Goal: Task Accomplishment & Management: Manage account settings

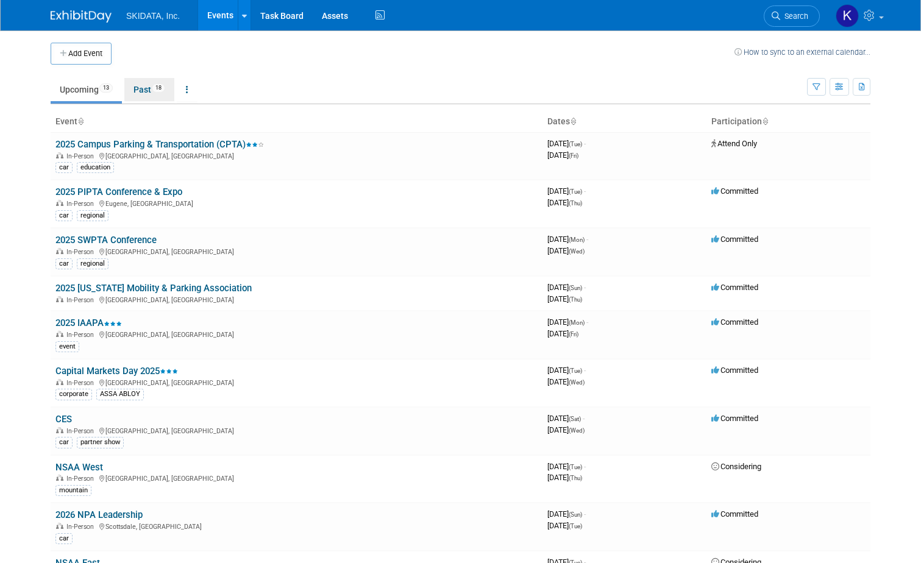
click at [137, 88] on link "Past 18" at bounding box center [149, 89] width 50 height 23
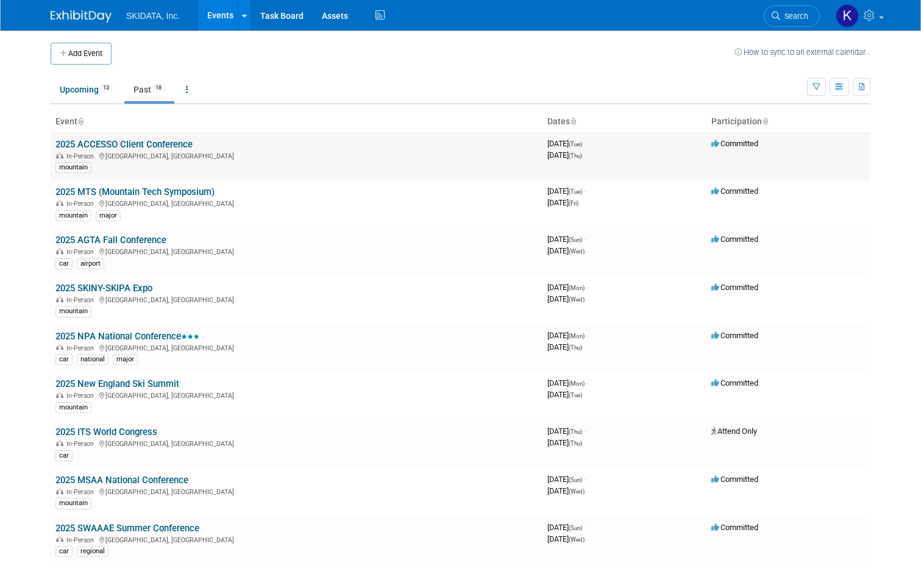
click at [132, 141] on link "2025 ACCESSO Client Conference" at bounding box center [123, 144] width 137 height 11
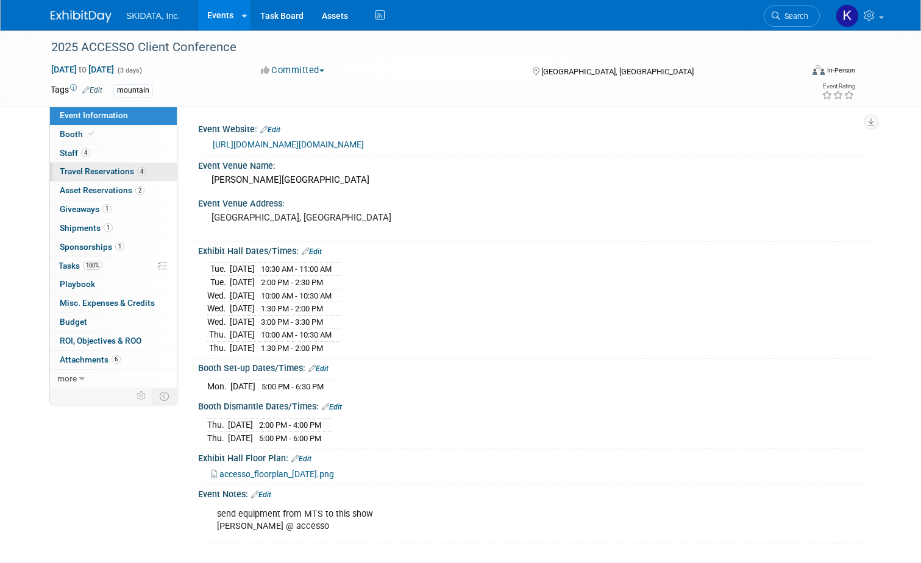
click at [88, 168] on span "Travel Reservations 4" at bounding box center [103, 171] width 87 height 10
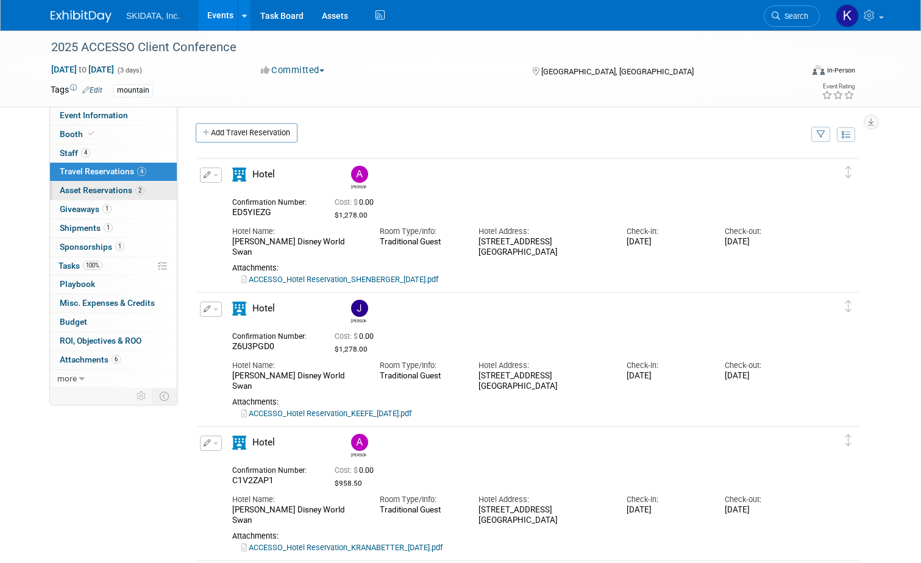
click at [92, 190] on span "Asset Reservations 2" at bounding box center [102, 190] width 85 height 10
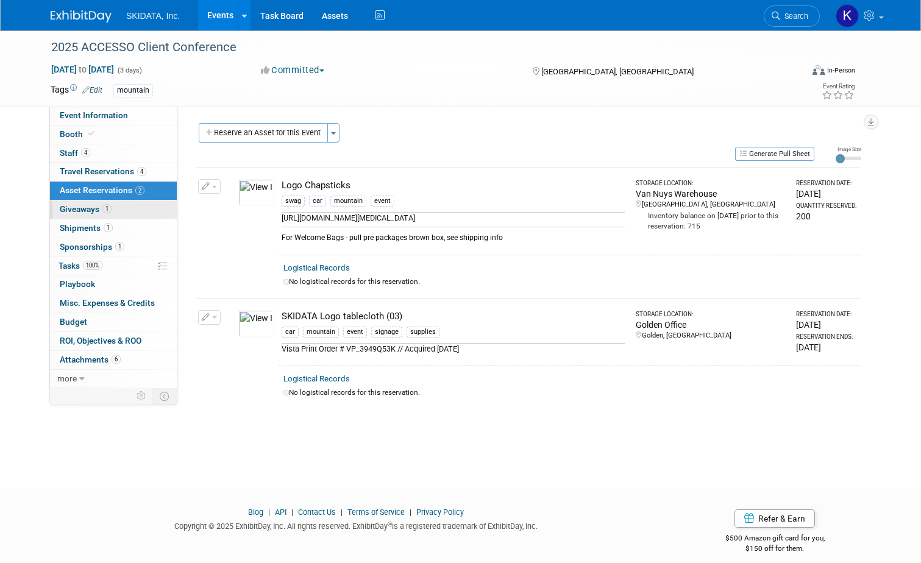
click at [63, 207] on span "Giveaways 1" at bounding box center [86, 209] width 52 height 10
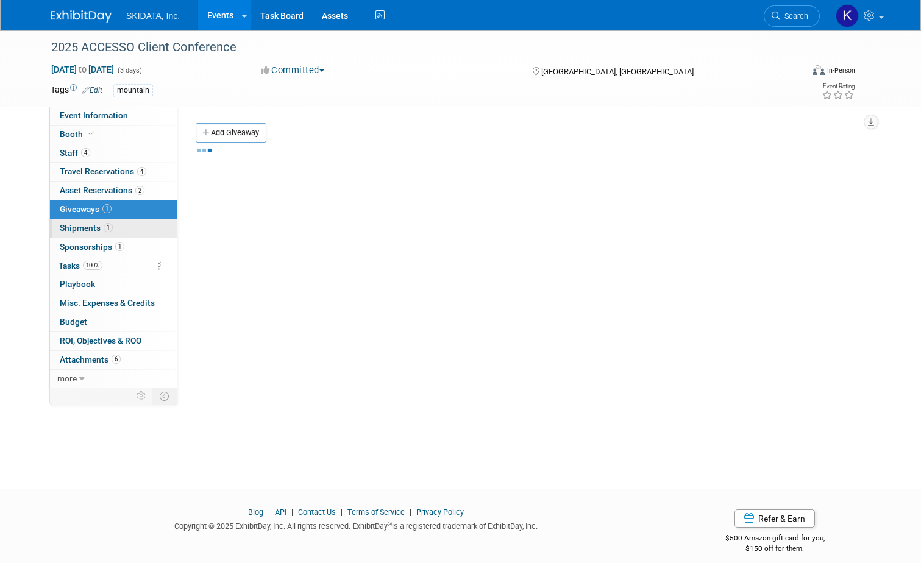
click at [66, 225] on span "Shipments 1" at bounding box center [86, 228] width 53 height 10
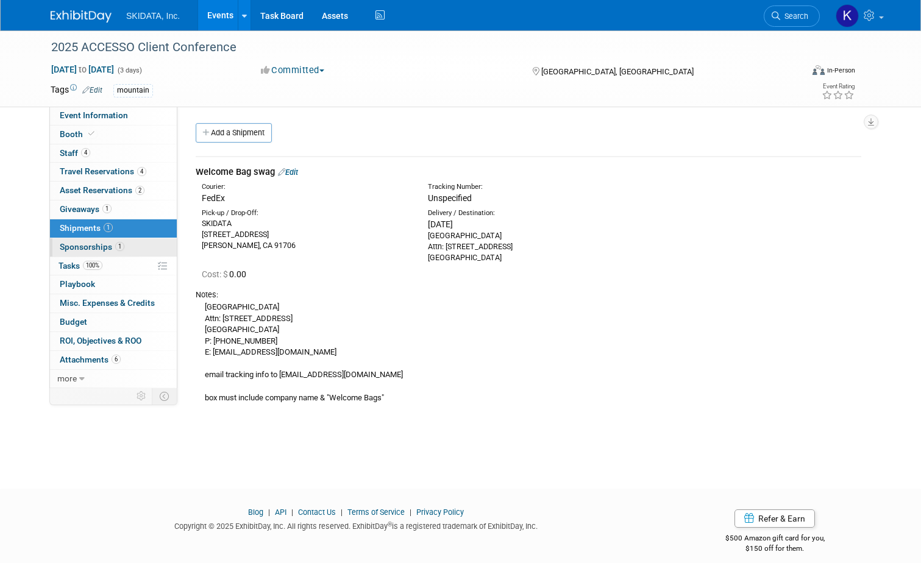
click at [76, 249] on span "Sponsorships 1" at bounding box center [92, 247] width 65 height 10
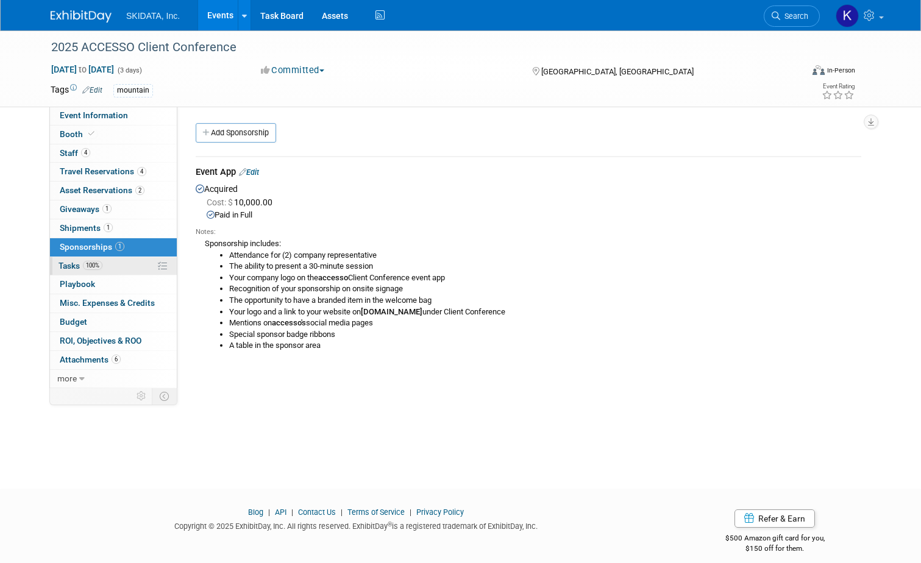
click at [65, 267] on span "Tasks 100%" at bounding box center [80, 266] width 44 height 10
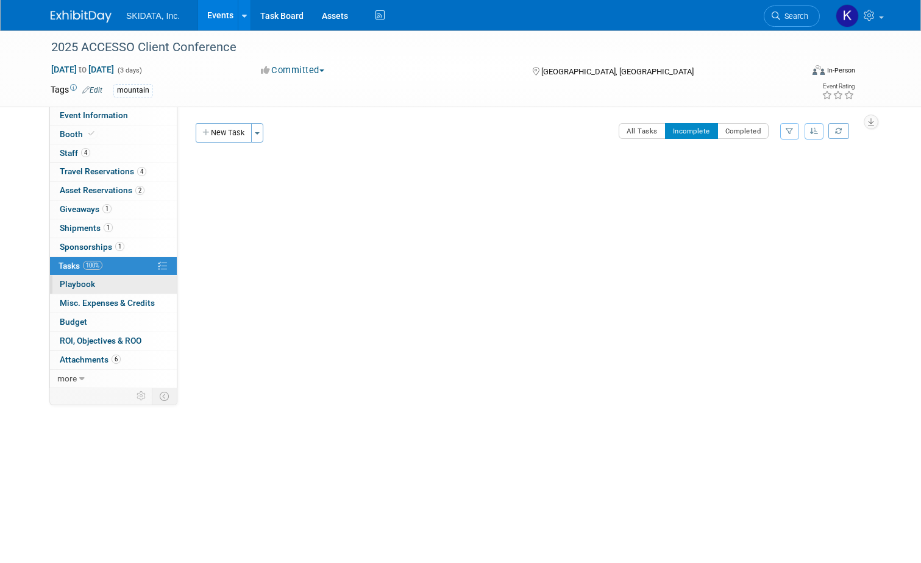
click at [65, 283] on span "Playbook 0" at bounding box center [77, 284] width 35 height 10
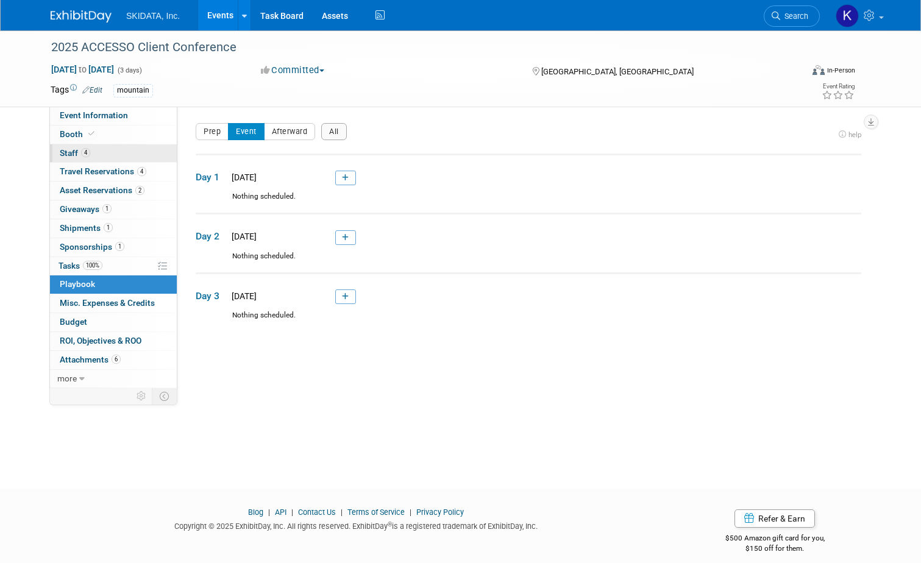
click at [62, 151] on span "Staff 4" at bounding box center [75, 153] width 30 height 10
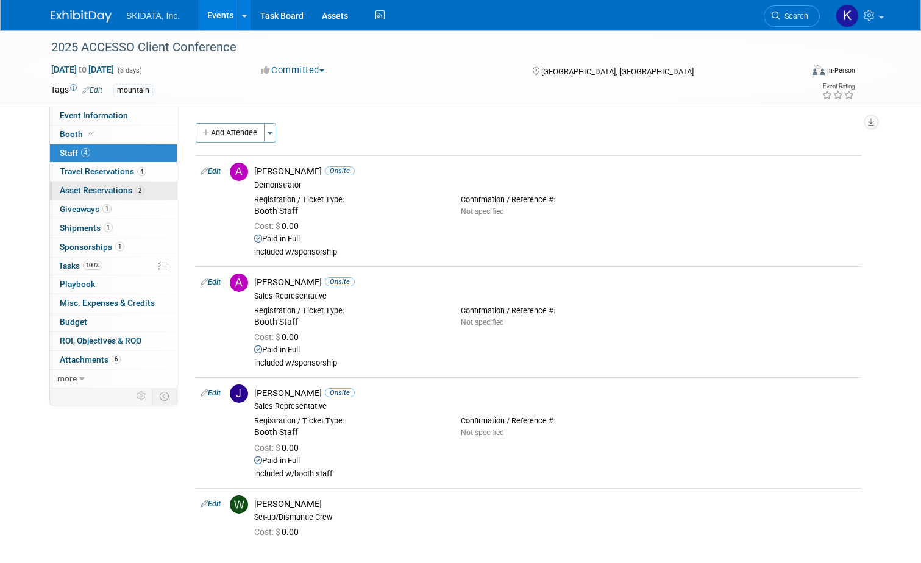
click at [66, 188] on span "Asset Reservations 2" at bounding box center [102, 190] width 85 height 10
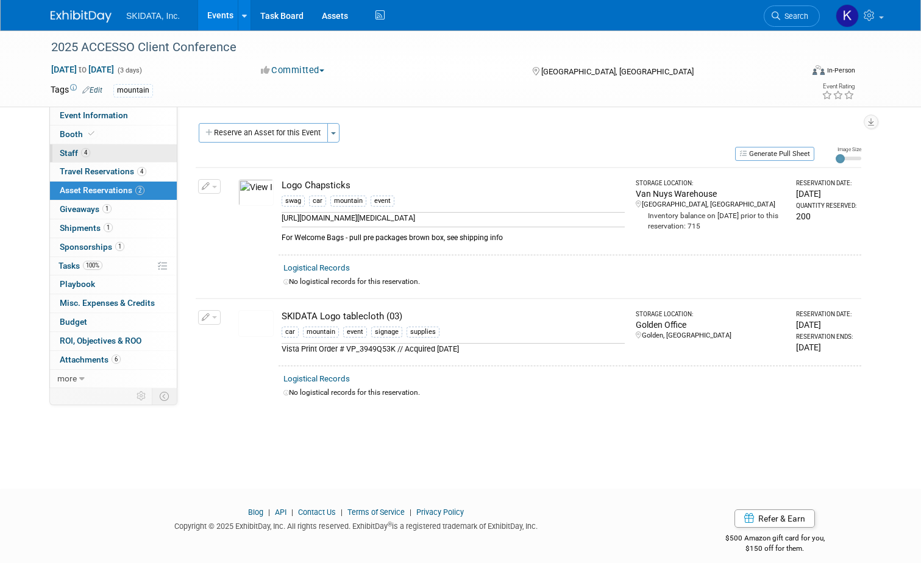
click at [62, 150] on span "Staff 4" at bounding box center [75, 153] width 30 height 10
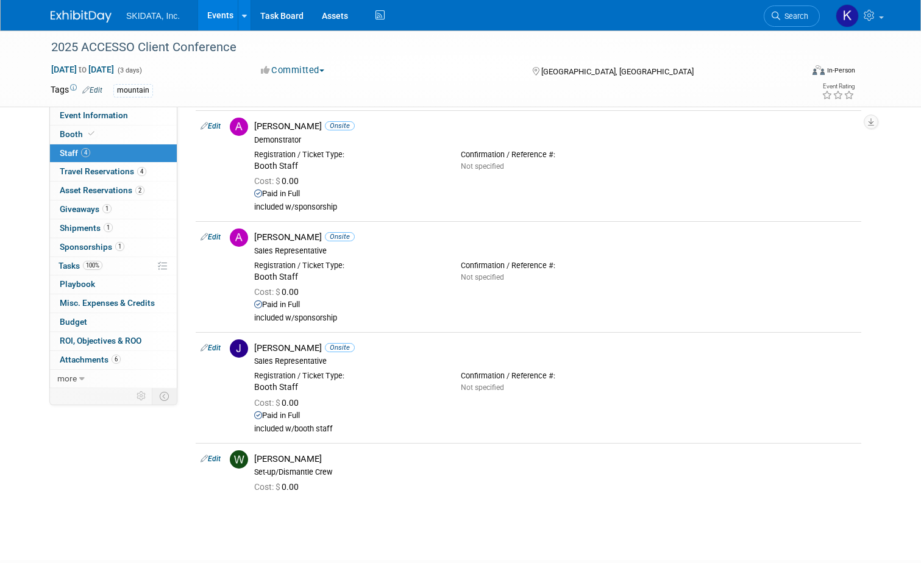
scroll to position [43, 0]
drag, startPoint x: 248, startPoint y: 127, endPoint x: 329, endPoint y: 129, distance: 81.1
click at [329, 129] on div "Andreas Kranabetter Onsite" at bounding box center [555, 128] width 602 height 12
copy div "[PERSON_NAME]"
click at [317, 15] on link "Assets" at bounding box center [335, 15] width 44 height 30
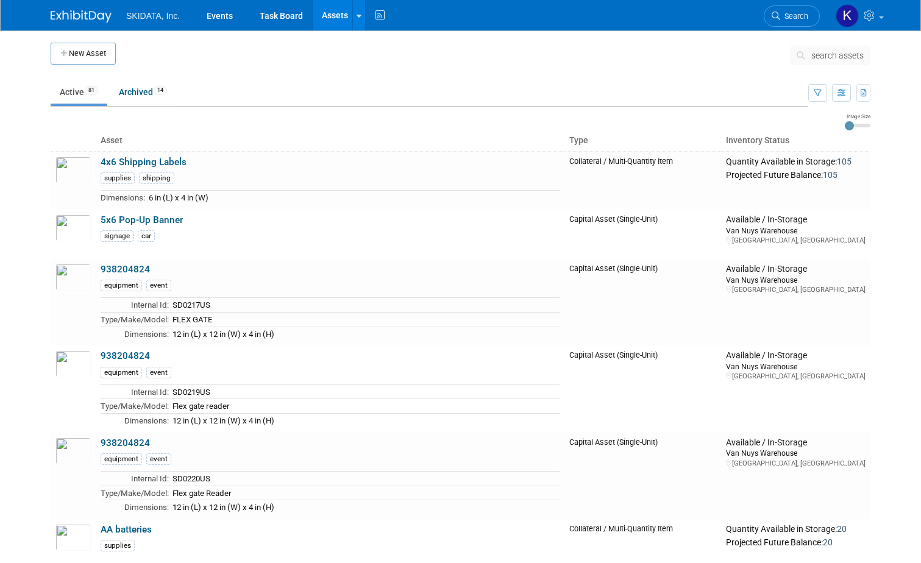
click at [51, 113] on td at bounding box center [448, 120] width 794 height 15
click at [212, 15] on link "Events" at bounding box center [219, 15] width 44 height 30
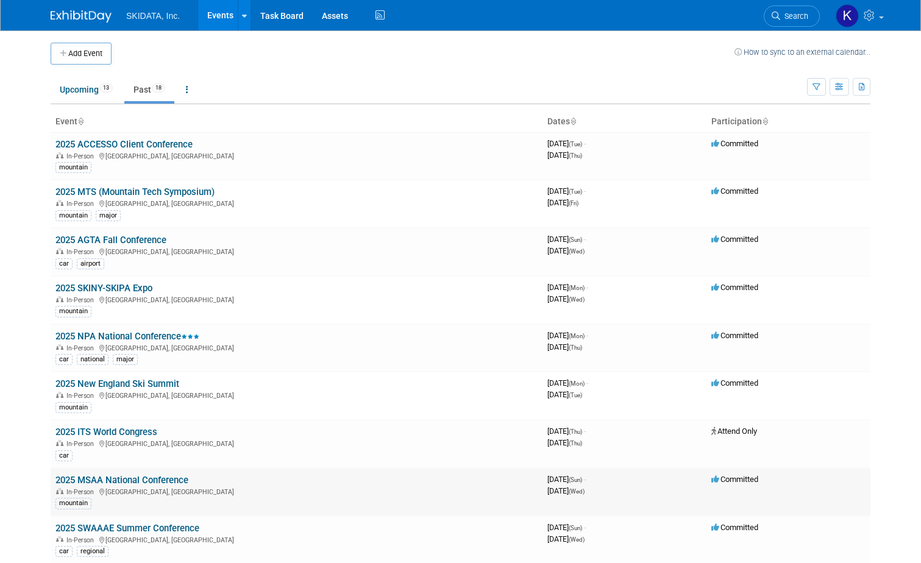
click at [329, 501] on div "mountain" at bounding box center [296, 502] width 482 height 13
click at [68, 91] on link "Upcoming 13" at bounding box center [86, 89] width 71 height 23
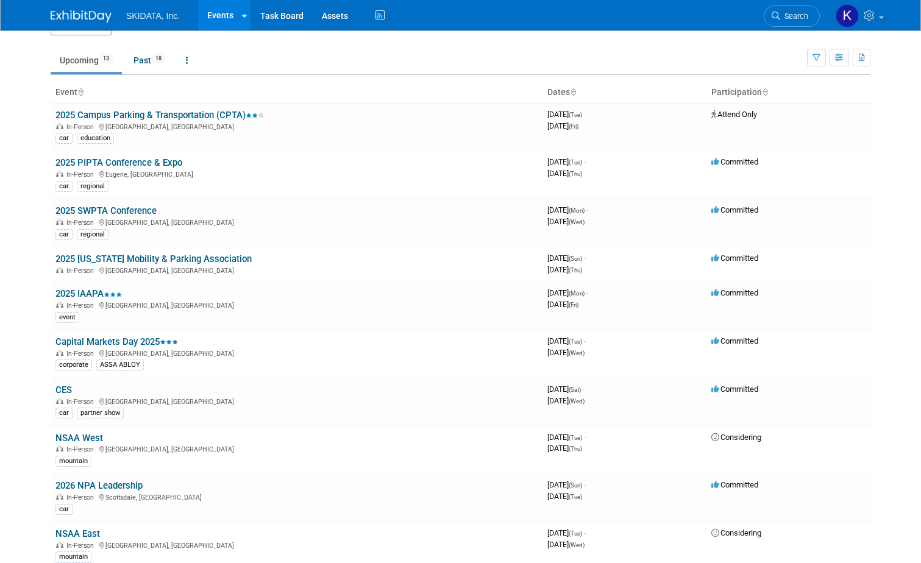
scroll to position [38, 0]
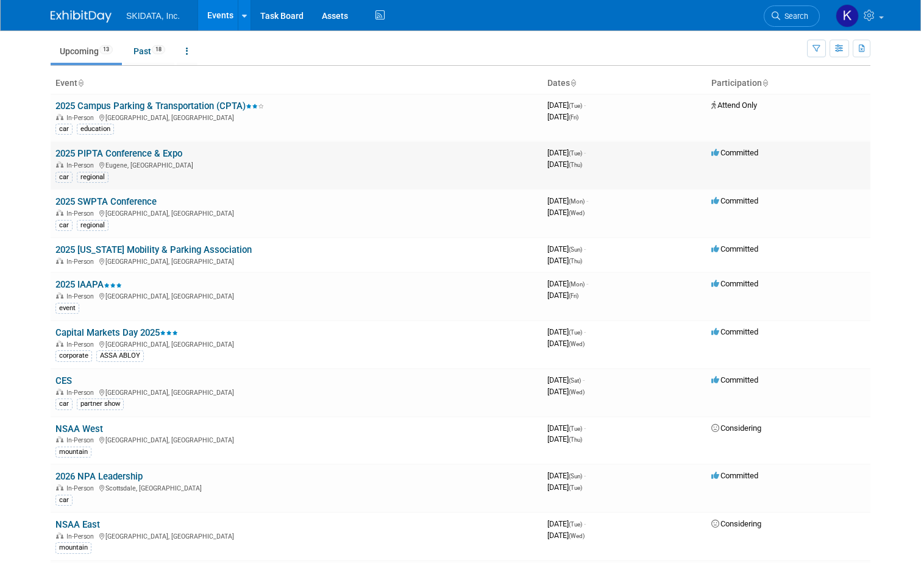
click at [85, 151] on link "2025 PIPTA Conference & Expo" at bounding box center [118, 153] width 127 height 11
click at [415, 516] on td "NSAA East In-Person [GEOGRAPHIC_DATA], [GEOGRAPHIC_DATA] mountain" at bounding box center [297, 536] width 492 height 48
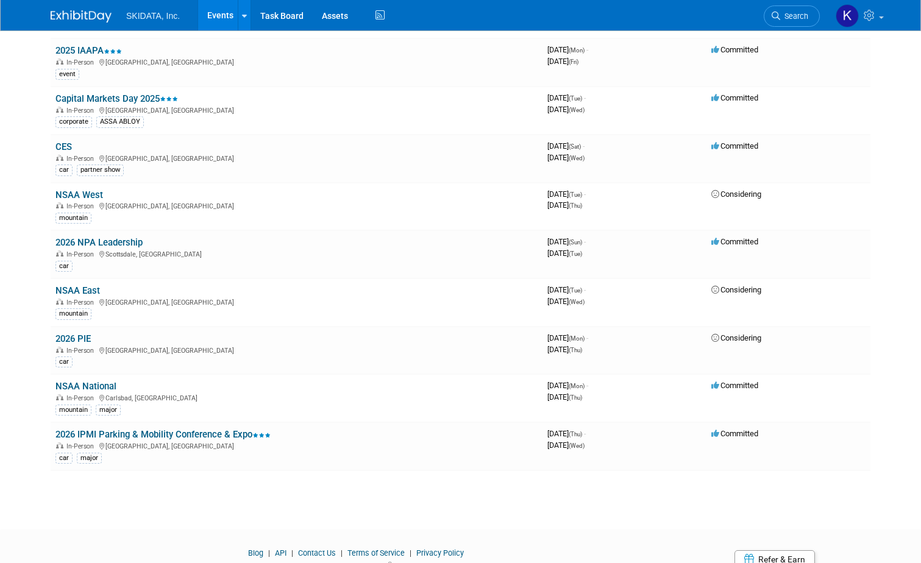
scroll to position [284, 0]
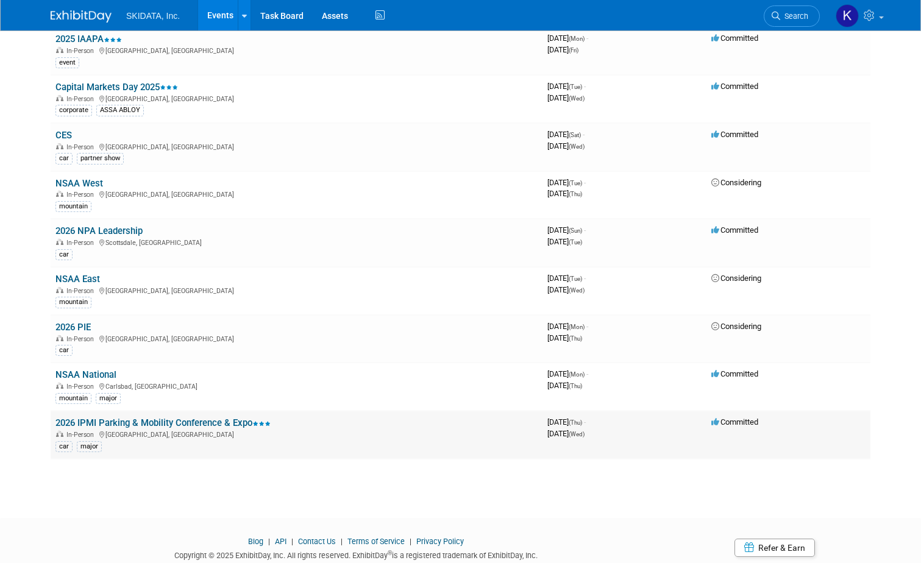
click at [156, 422] on link "2026 IPMI Parking & Mobility Conference & Expo" at bounding box center [162, 422] width 215 height 11
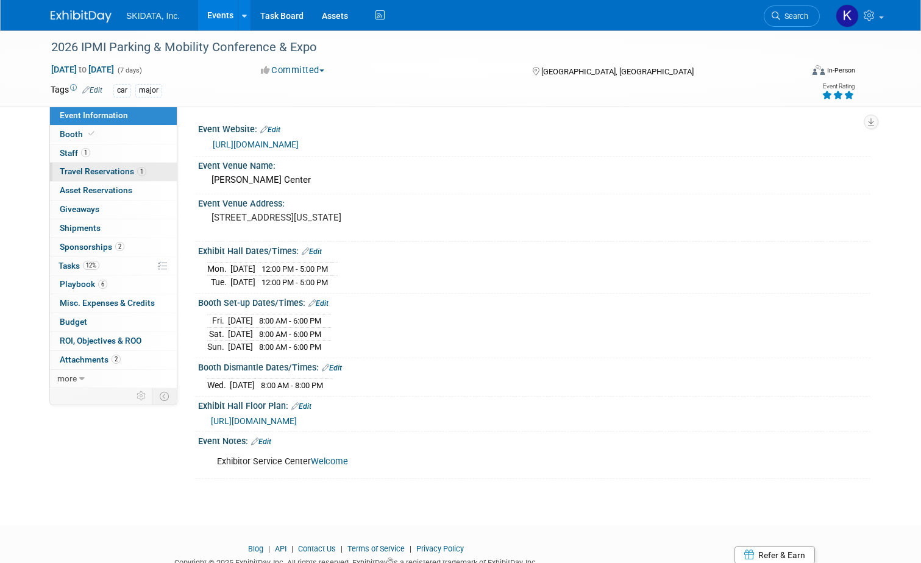
click at [60, 165] on link "1 Travel Reservations 1" at bounding box center [113, 172] width 127 height 18
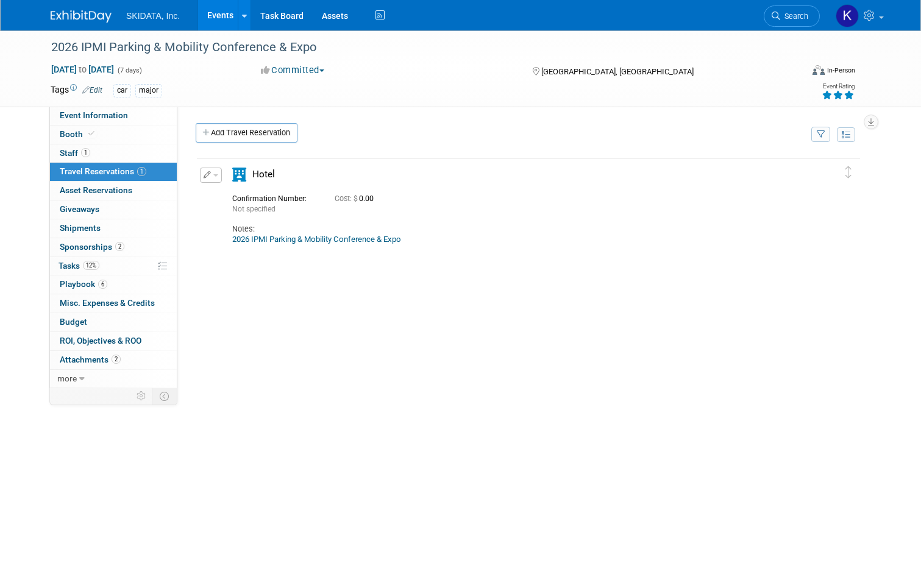
click at [278, 183] on div "Hotel" at bounding box center [284, 178] width 122 height 21
click at [243, 181] on div "Hotel" at bounding box center [284, 178] width 122 height 21
click at [204, 175] on icon "button" at bounding box center [208, 174] width 8 height 7
click at [233, 196] on button "Edit Reservation" at bounding box center [251, 197] width 103 height 18
